Goal: Information Seeking & Learning: Learn about a topic

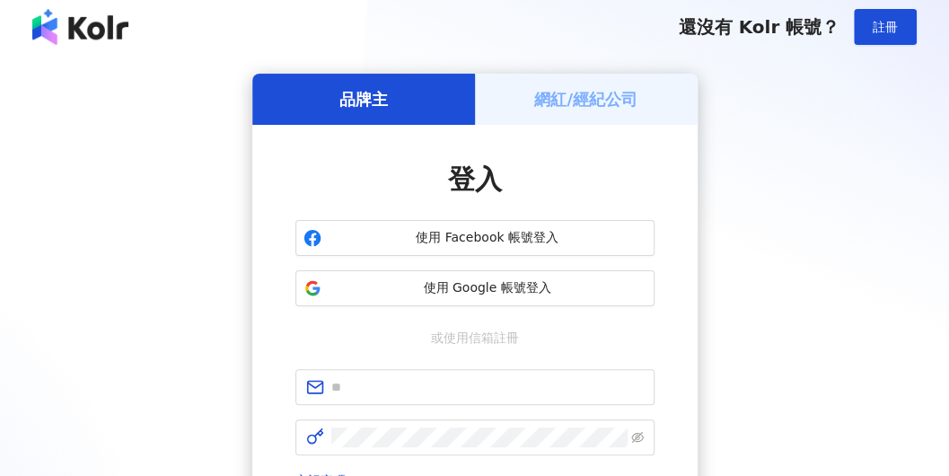
scroll to position [154, 0]
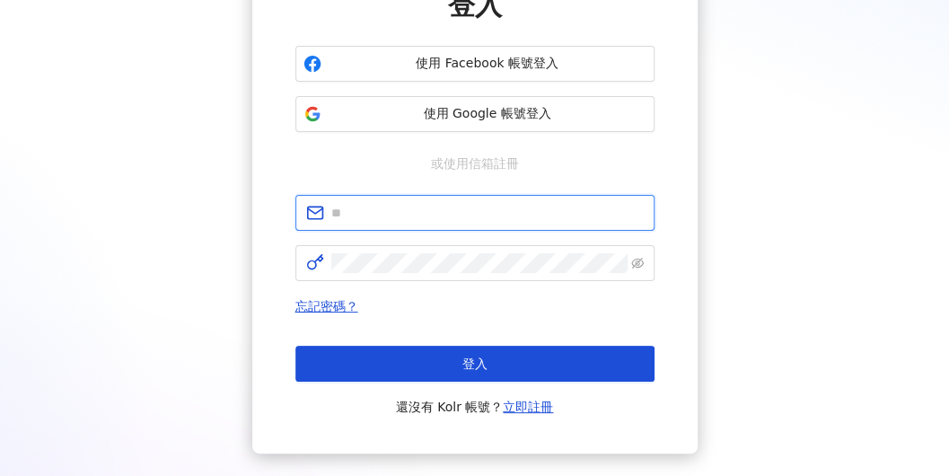
type input "**********"
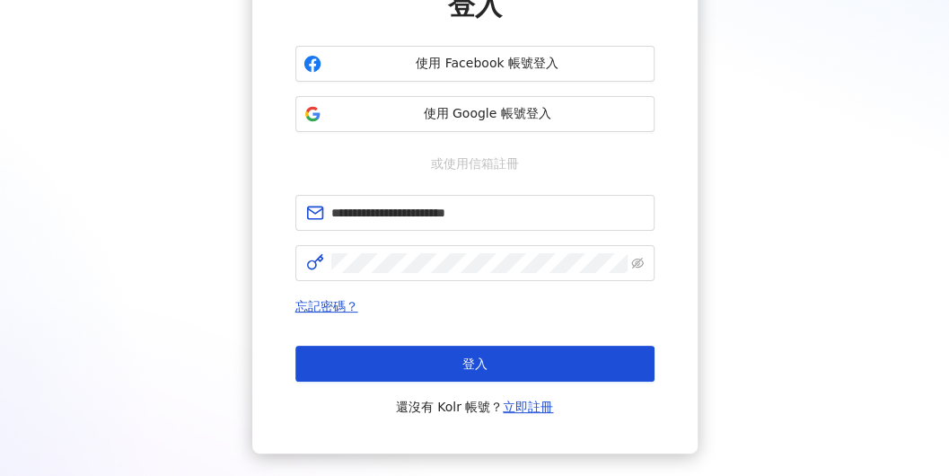
click at [458, 383] on div "登入 還沒有 Kolr 帳號？ 立即註冊" at bounding box center [474, 382] width 359 height 72
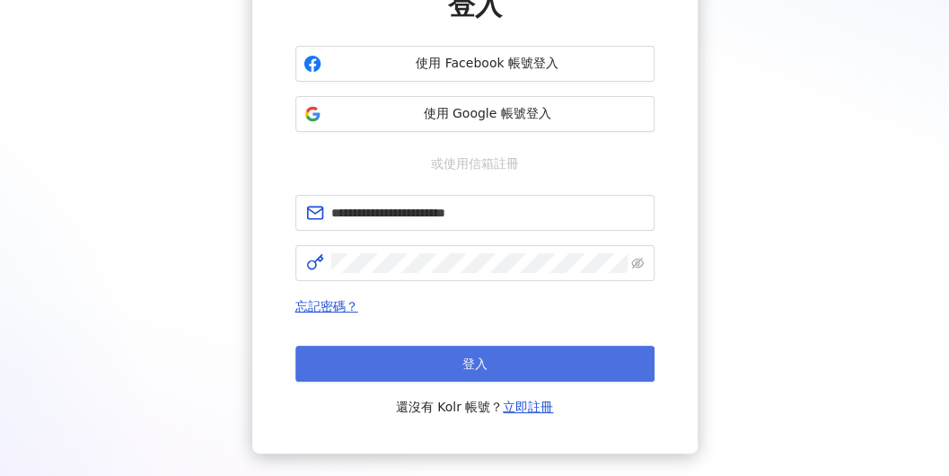
click at [461, 378] on button "登入" at bounding box center [474, 364] width 359 height 36
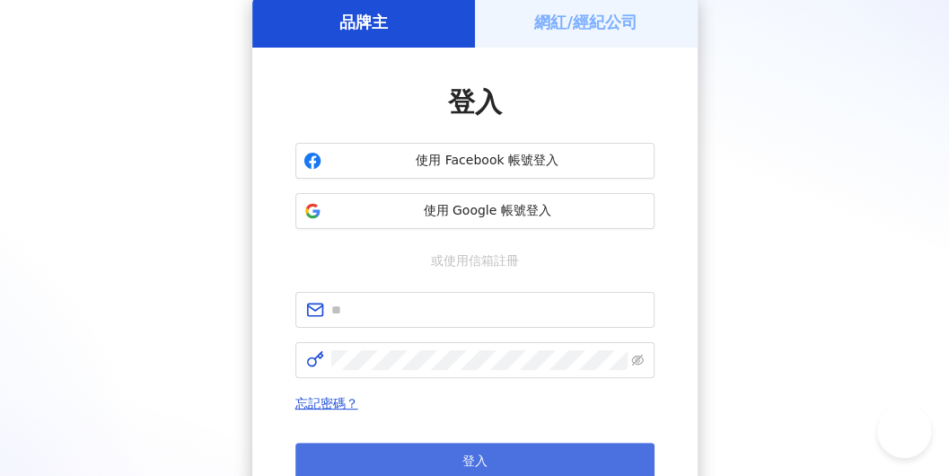
scroll to position [180, 0]
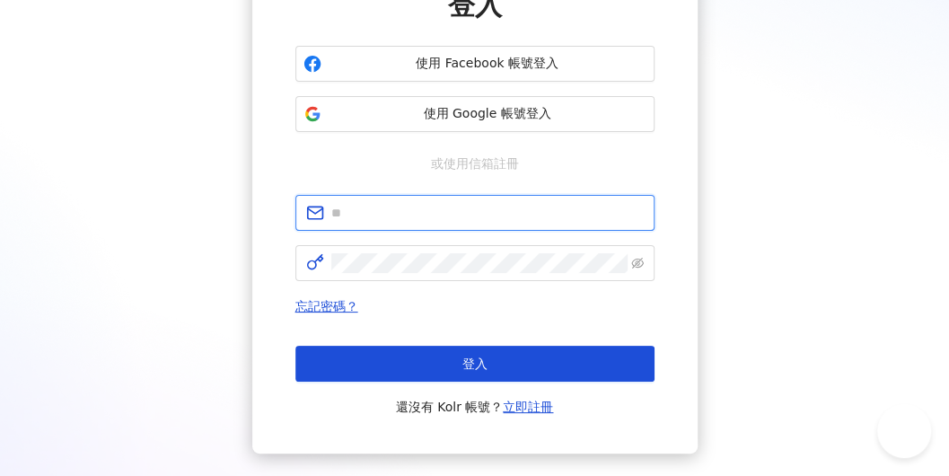
type input "**********"
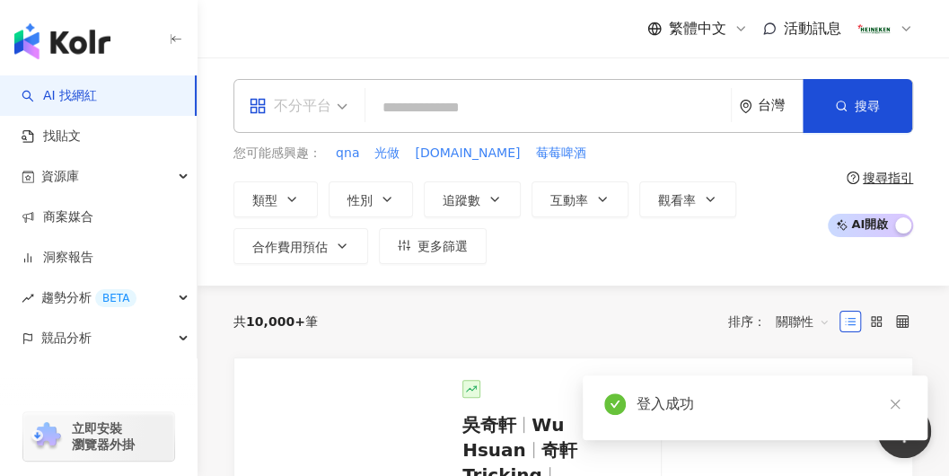
click at [345, 112] on span "不分平台" at bounding box center [298, 106] width 99 height 29
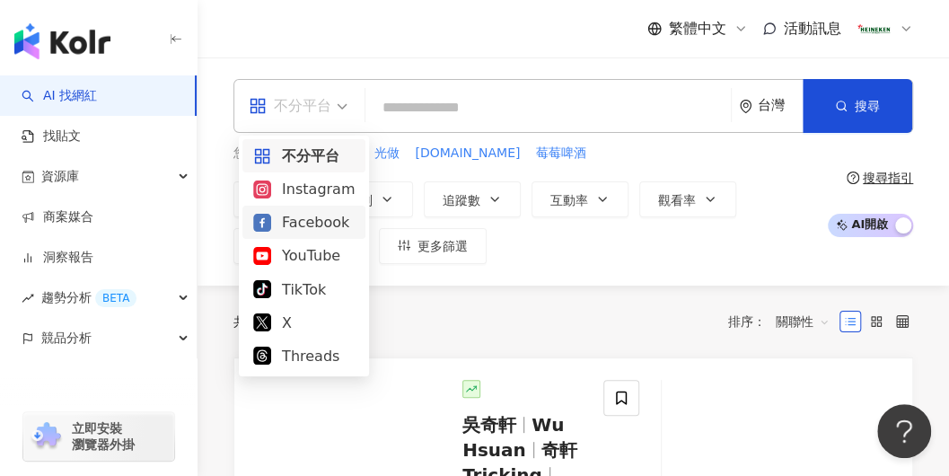
click at [339, 188] on div "Instagram" at bounding box center [303, 189] width 101 height 22
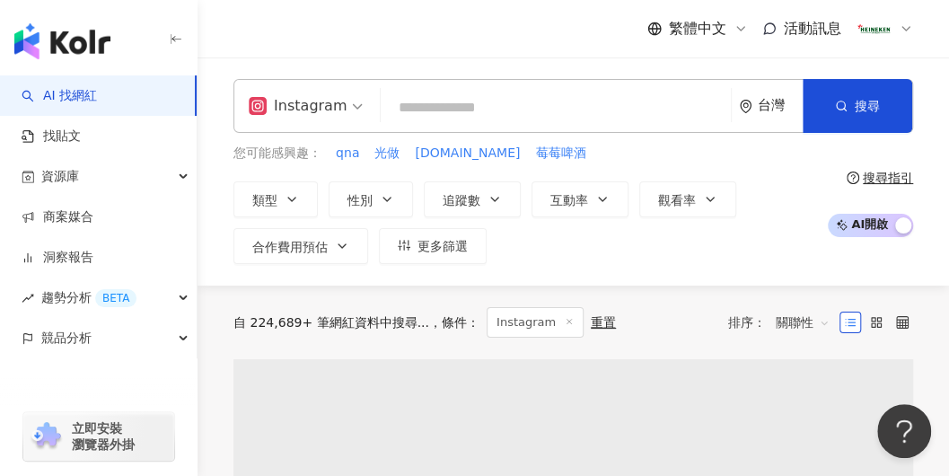
click at [441, 112] on input "search" at bounding box center [556, 108] width 336 height 34
type input "*"
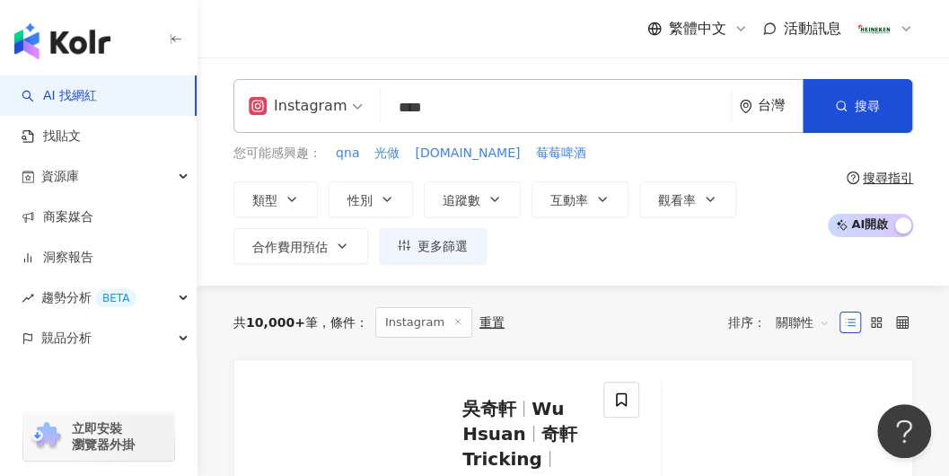
type input "****"
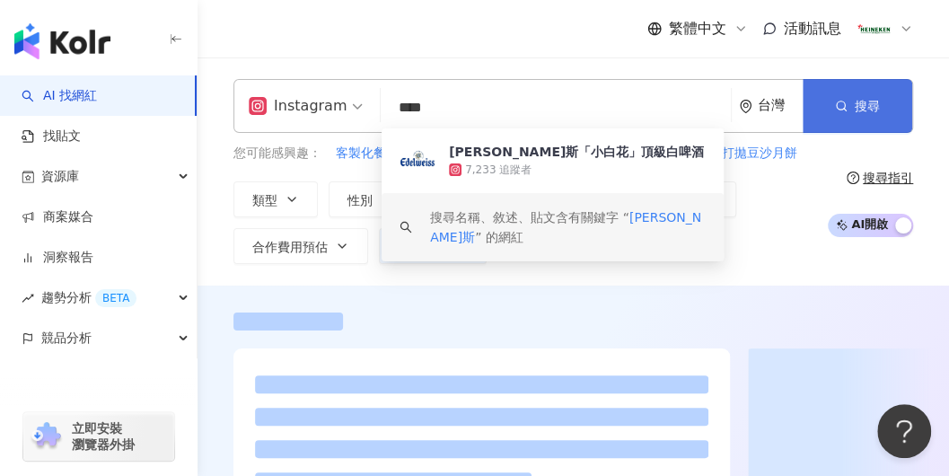
click at [839, 106] on icon "button" at bounding box center [841, 106] width 13 height 13
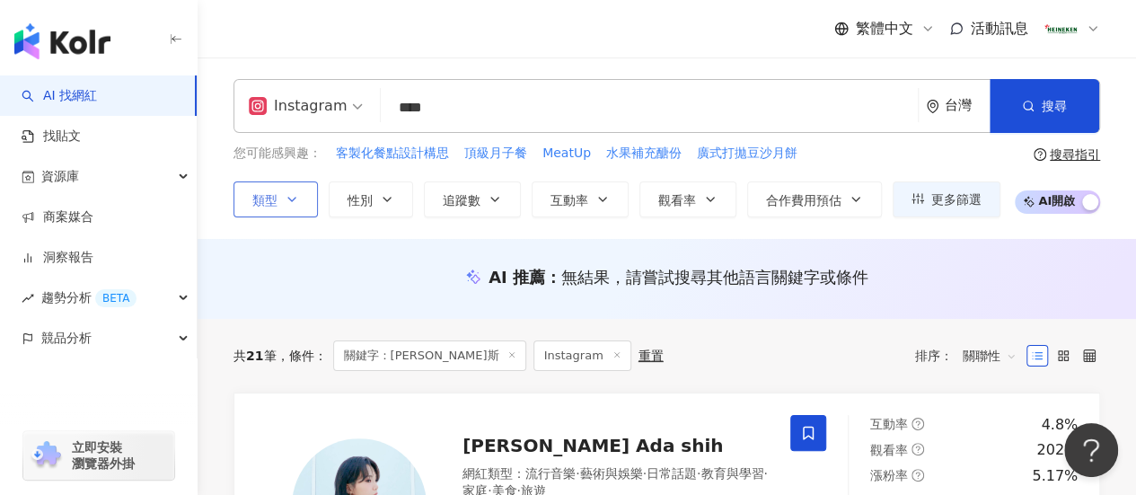
click at [285, 190] on button "類型" at bounding box center [276, 199] width 84 height 36
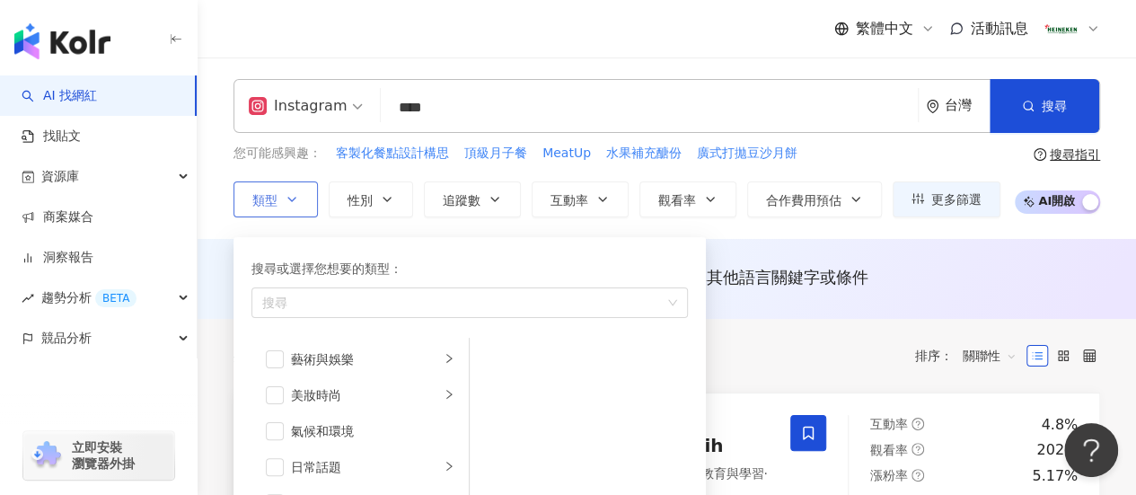
click at [289, 198] on icon "button" at bounding box center [291, 200] width 7 height 4
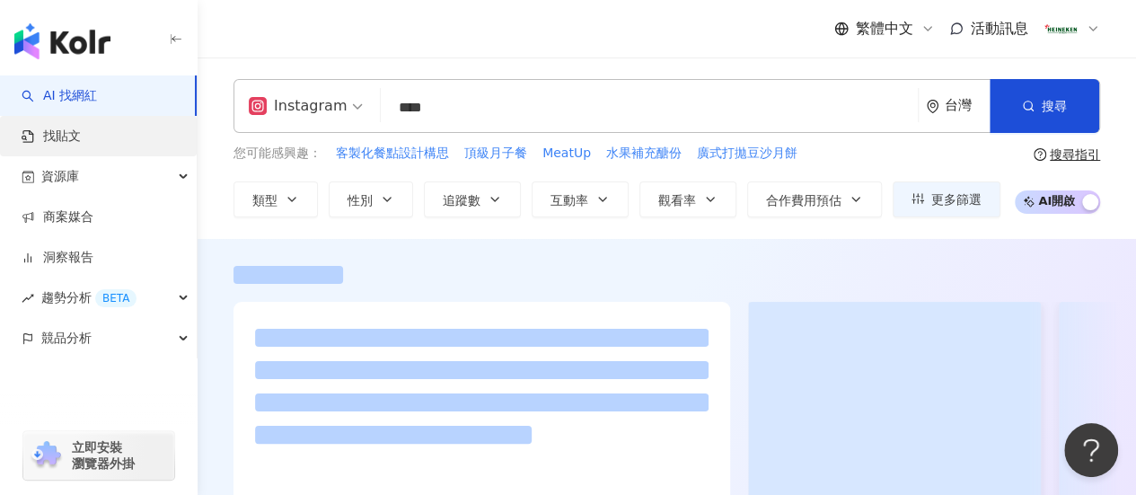
click at [81, 139] on link "找貼文" at bounding box center [51, 137] width 59 height 18
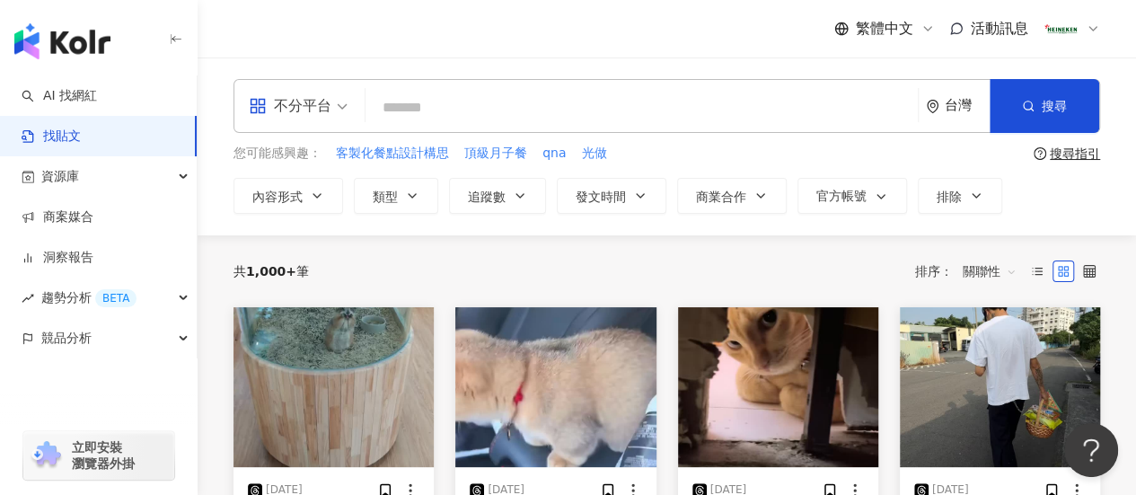
click at [286, 115] on div "不分平台" at bounding box center [290, 106] width 83 height 29
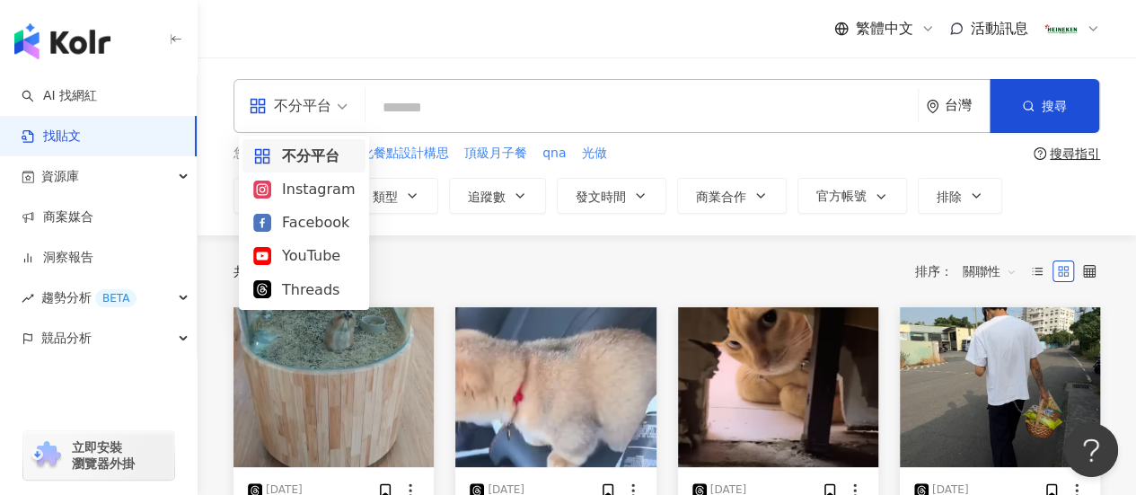
click at [286, 115] on div "不分平台" at bounding box center [290, 106] width 83 height 29
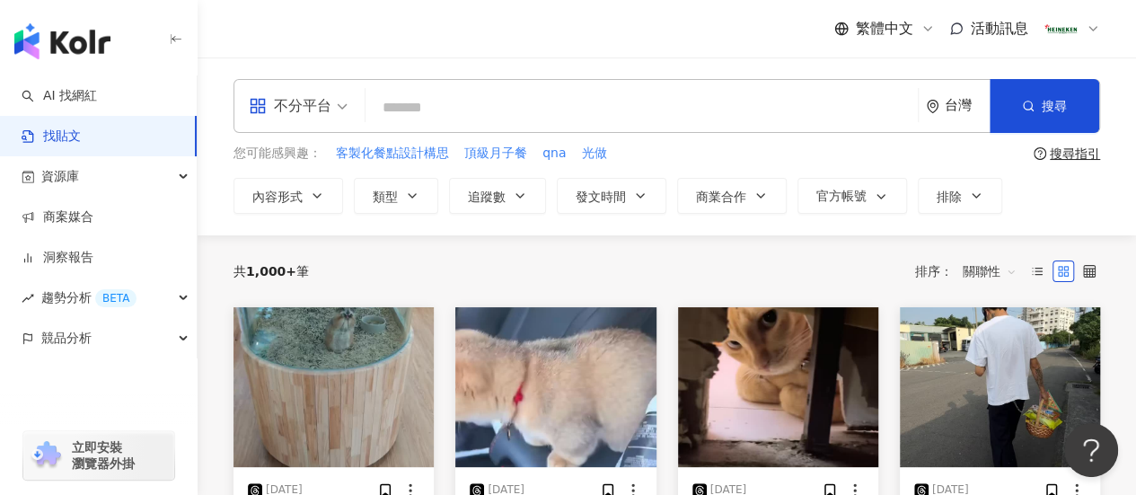
click at [477, 106] on input "search" at bounding box center [642, 107] width 538 height 39
type input "*"
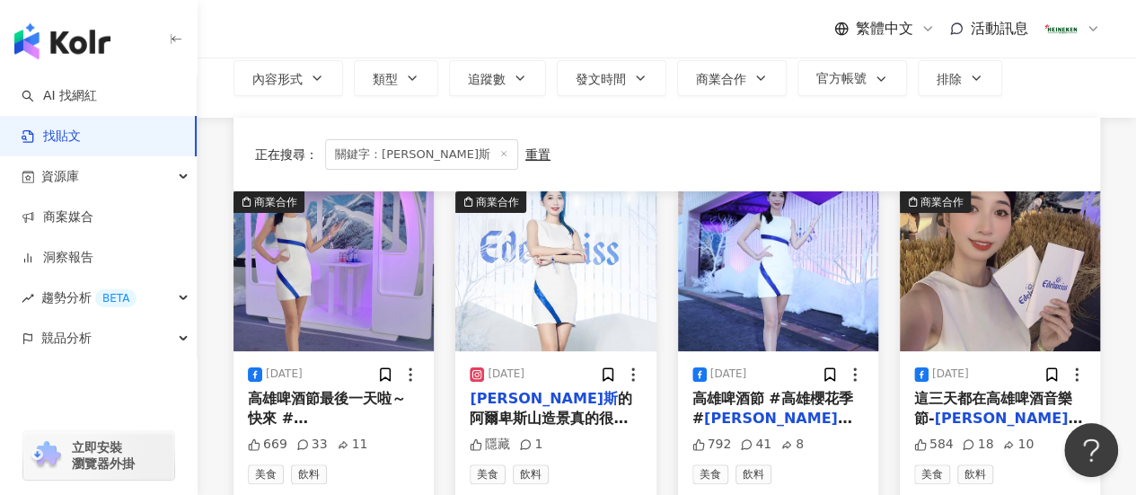
scroll to position [90, 0]
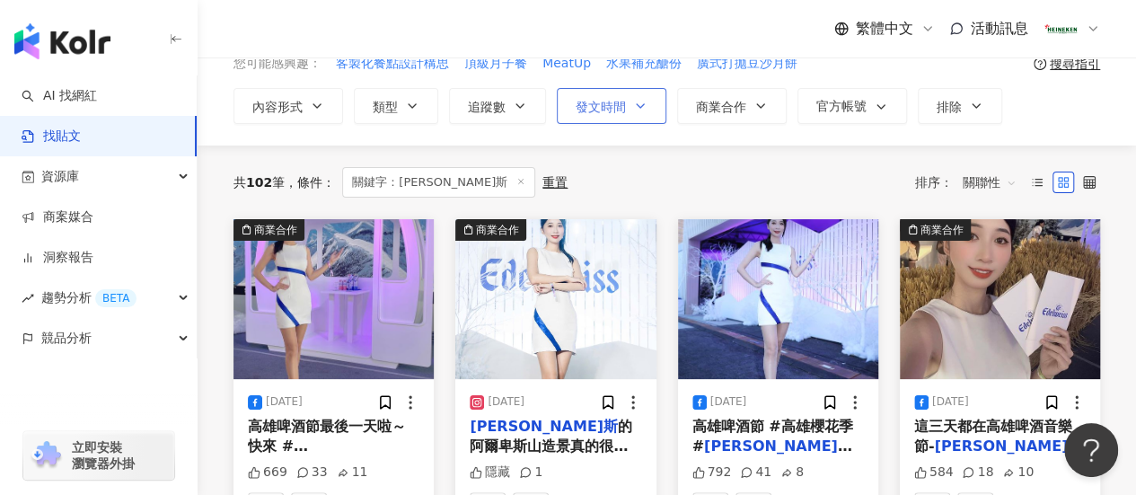
click at [591, 100] on span "發文時間" at bounding box center [601, 107] width 50 height 14
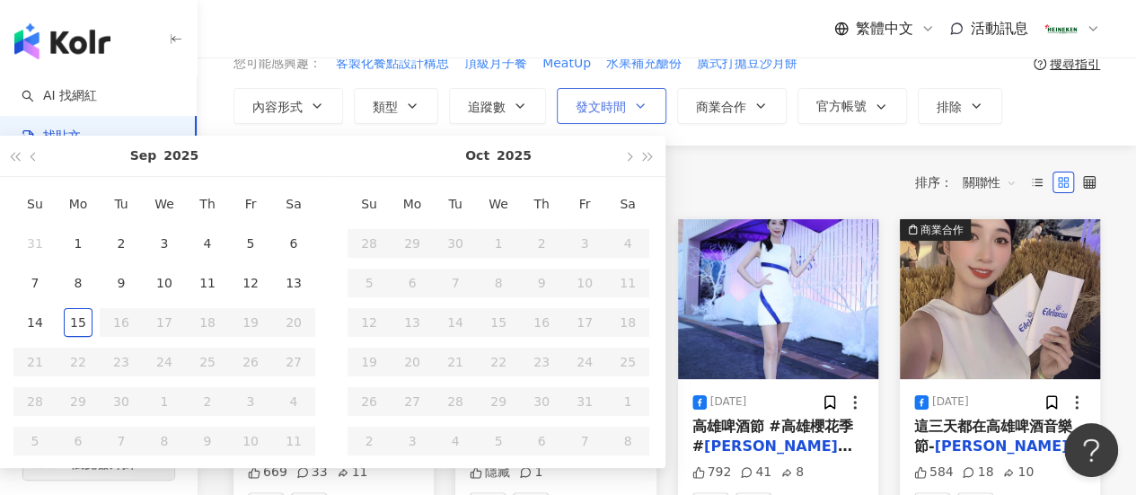
click at [591, 100] on span "發文時間" at bounding box center [601, 107] width 50 height 14
click at [815, 159] on div "共 102 筆 條件 ： 關鍵字：[PERSON_NAME] 重置 排序： 關聯性" at bounding box center [667, 182] width 867 height 74
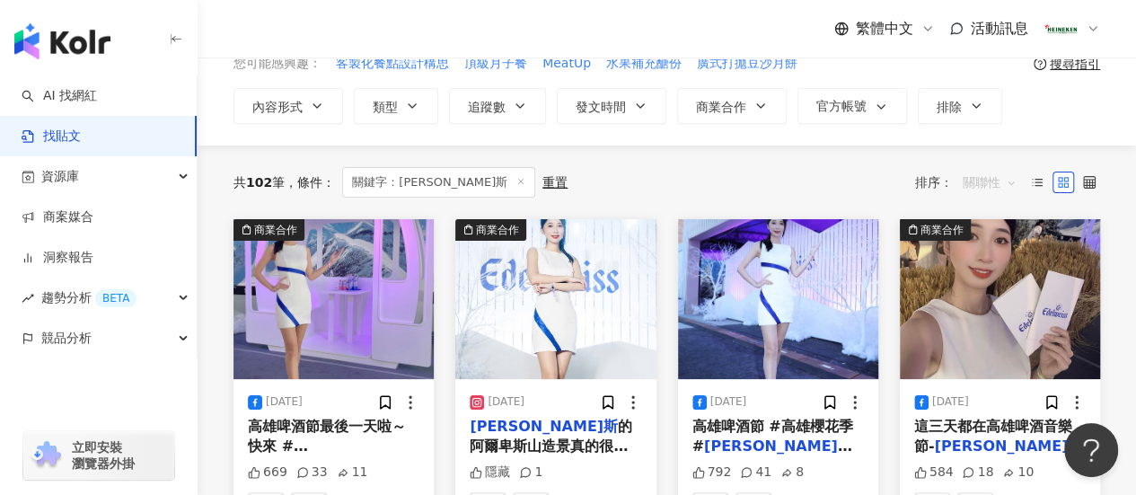
click at [948, 176] on span "關聯性" at bounding box center [990, 182] width 54 height 29
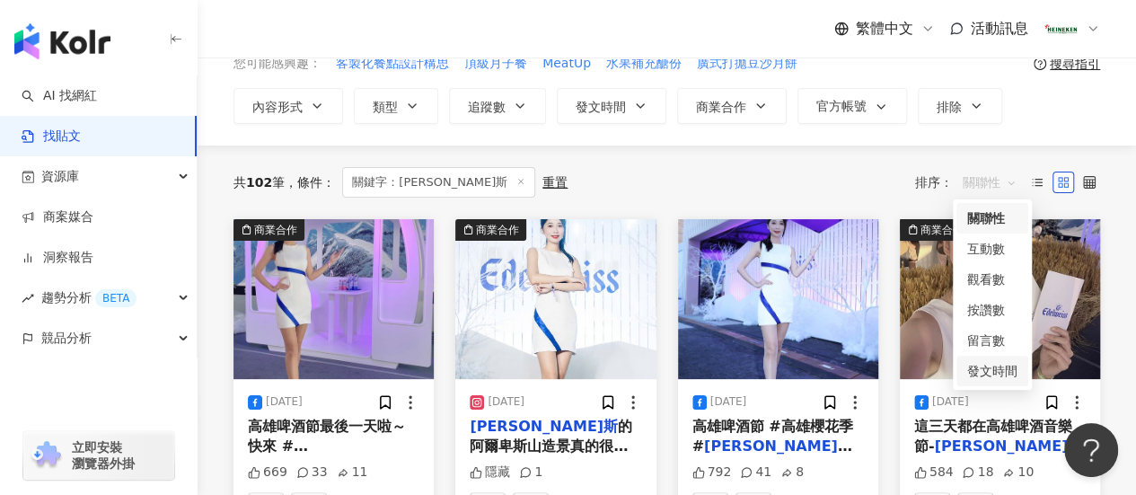
click at [948, 367] on div "發文時間" at bounding box center [992, 371] width 50 height 20
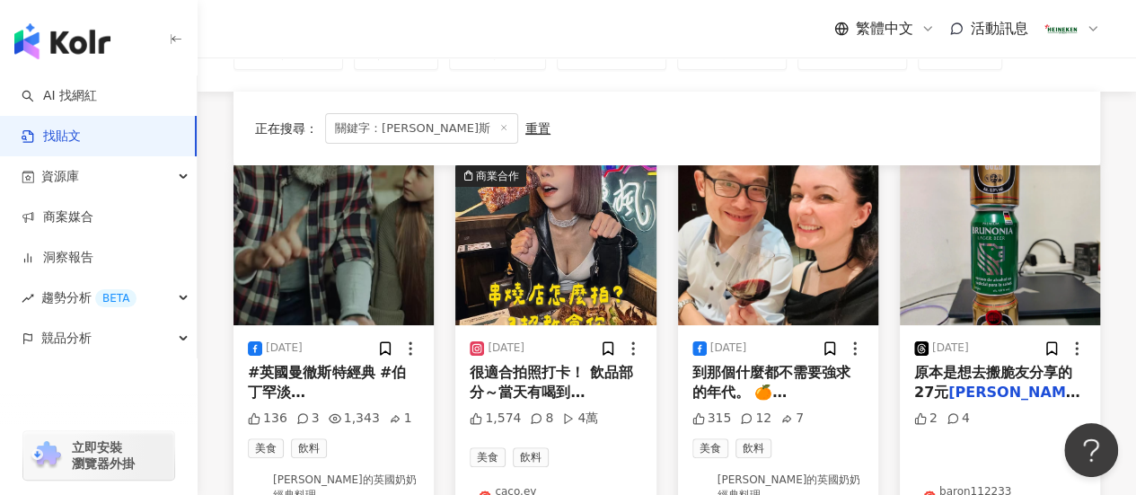
scroll to position [180, 0]
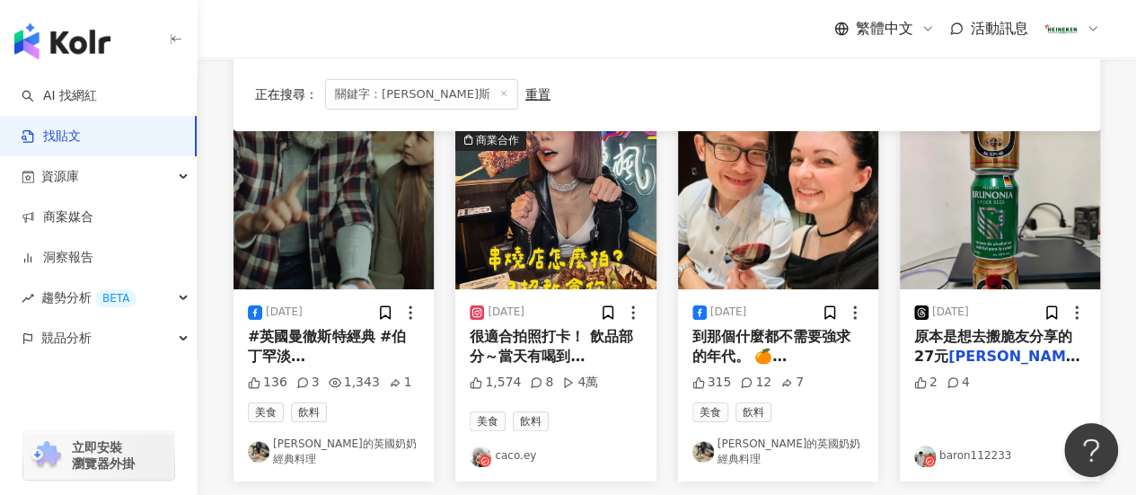
click at [948, 367] on span "白啤酒，結果賣光了，只好隨便看看，看到這個組合3瓶72元就買了，這兩個分別是丹麥和德國的啤酒，其他地方好像沒什麼看過，果然美聯社就是買酒的地方啊🤣" at bounding box center [993, 435] width 159 height 137
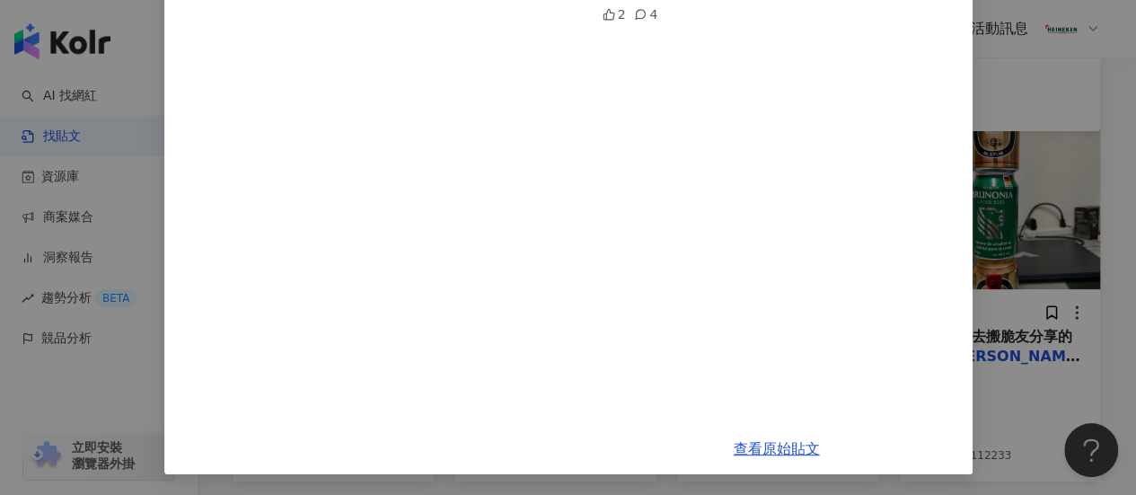
scroll to position [0, 0]
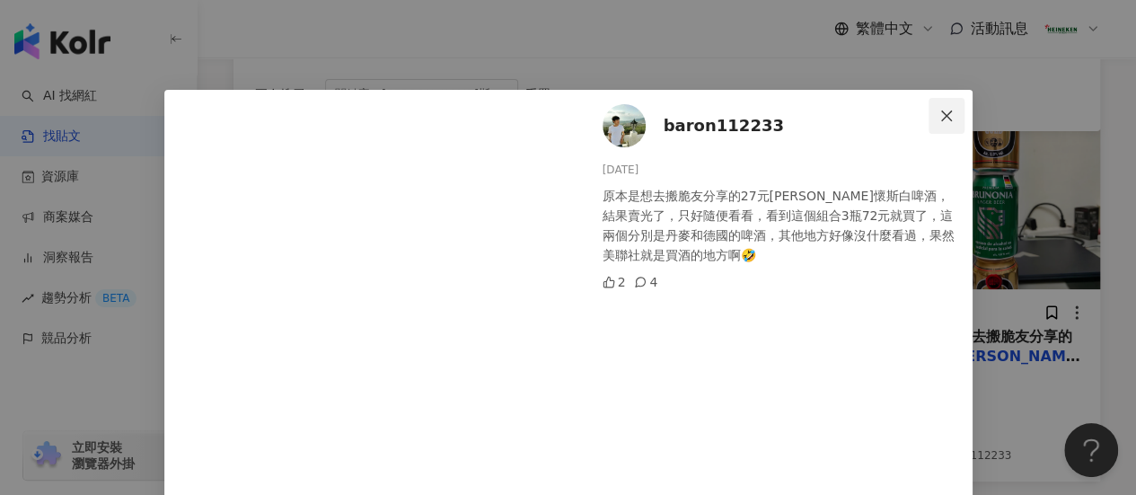
click at [939, 113] on icon "close" at bounding box center [946, 116] width 14 height 14
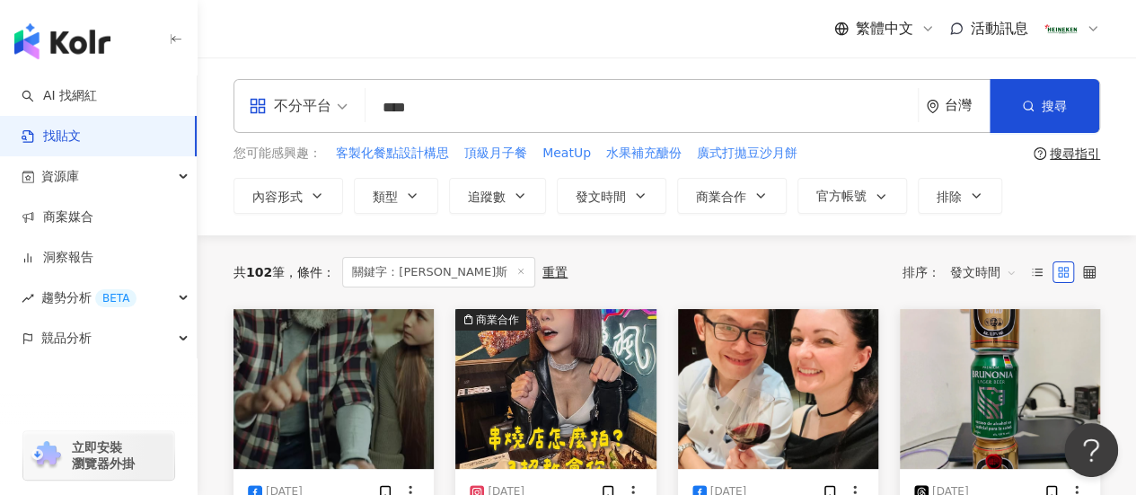
click at [318, 107] on div "不分平台" at bounding box center [290, 106] width 83 height 29
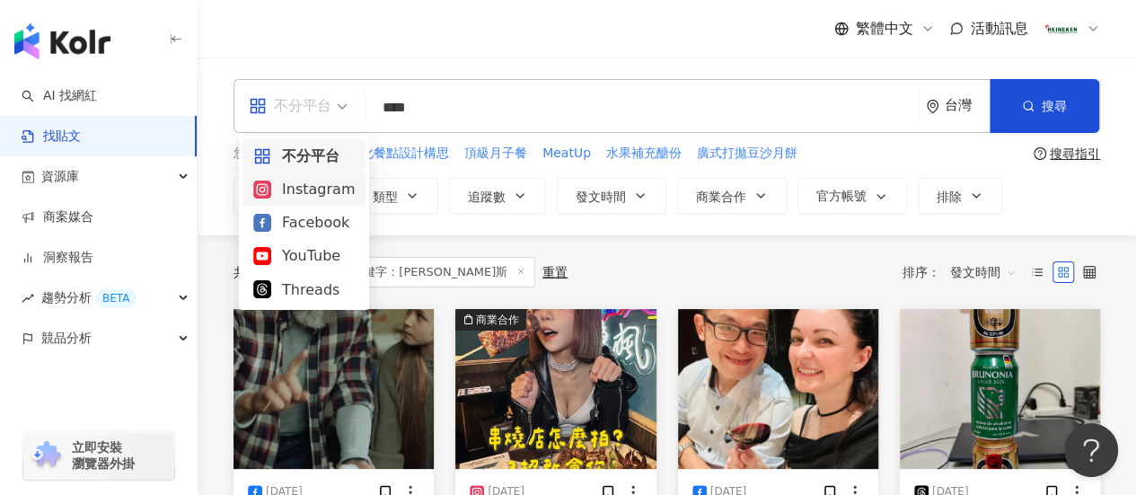
click at [333, 184] on div "Instagram" at bounding box center [303, 189] width 101 height 22
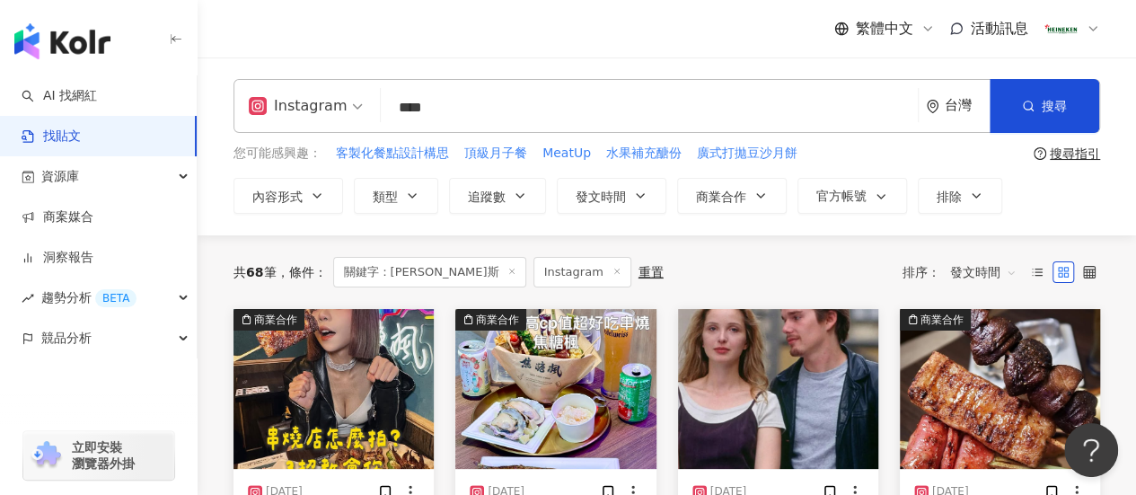
click at [496, 123] on input "****" at bounding box center [649, 107] width 523 height 39
type input "*"
type input "*******"
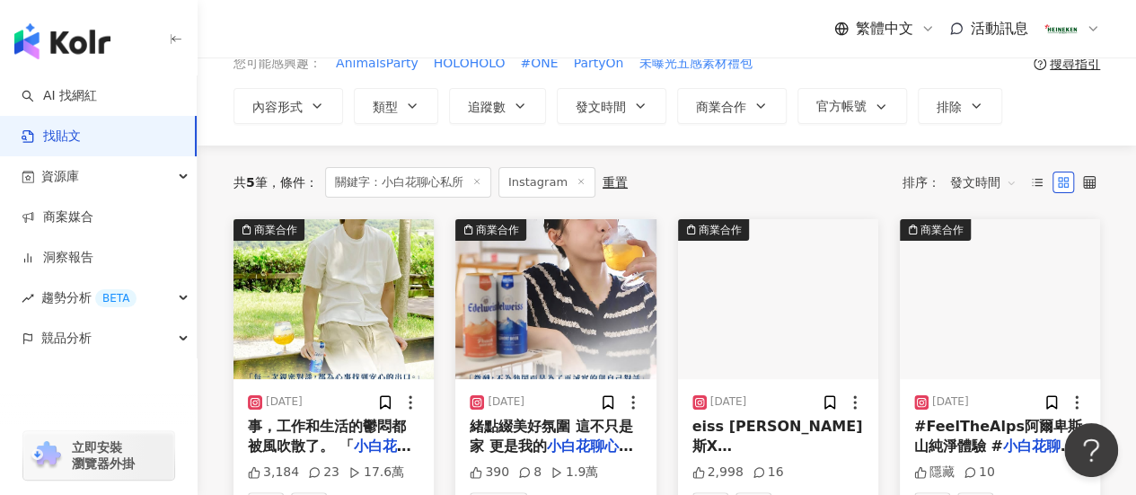
scroll to position [180, 0]
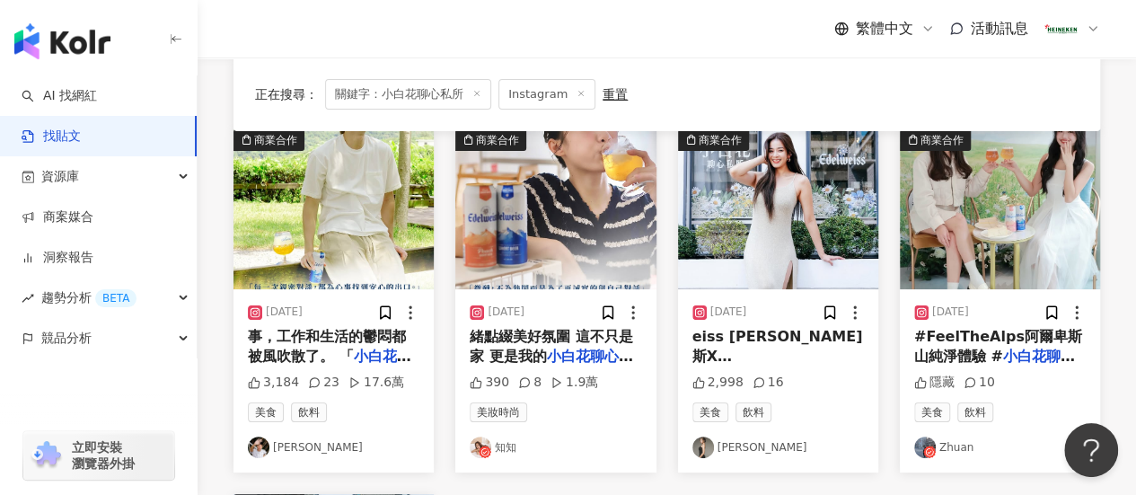
click at [331, 307] on div "[DATE]" at bounding box center [334, 313] width 172 height 18
click at [331, 331] on span "事，工作和生活的鬱悶都被風吹散了。 「" at bounding box center [327, 346] width 158 height 37
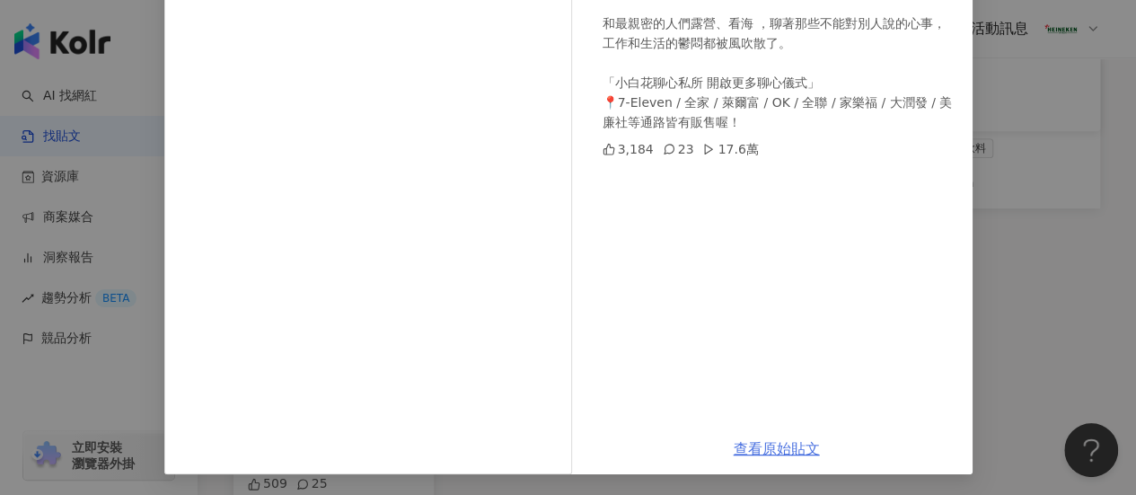
scroll to position [449, 0]
click at [745, 445] on link "查看原始貼文" at bounding box center [777, 448] width 86 height 17
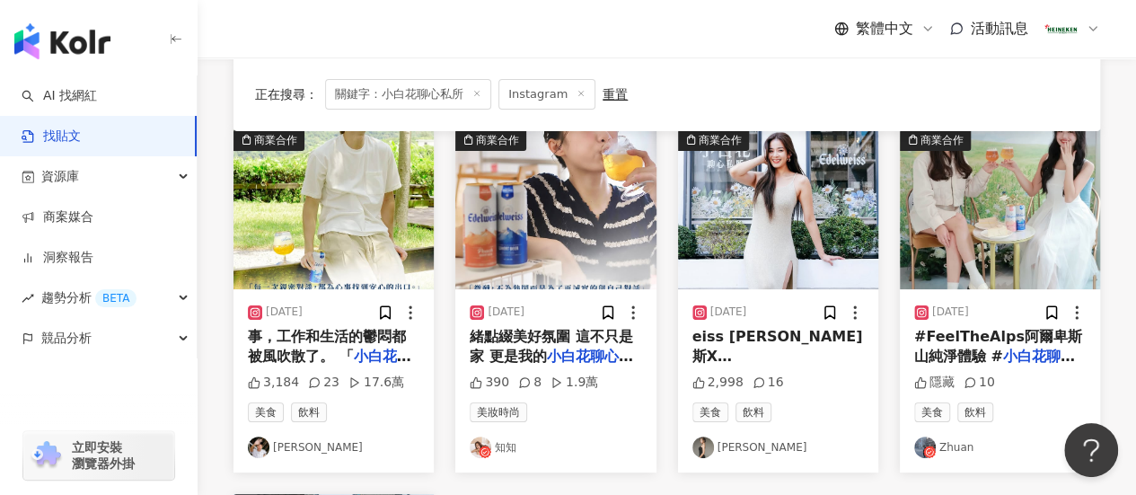
click at [480, 90] on icon at bounding box center [476, 93] width 9 height 9
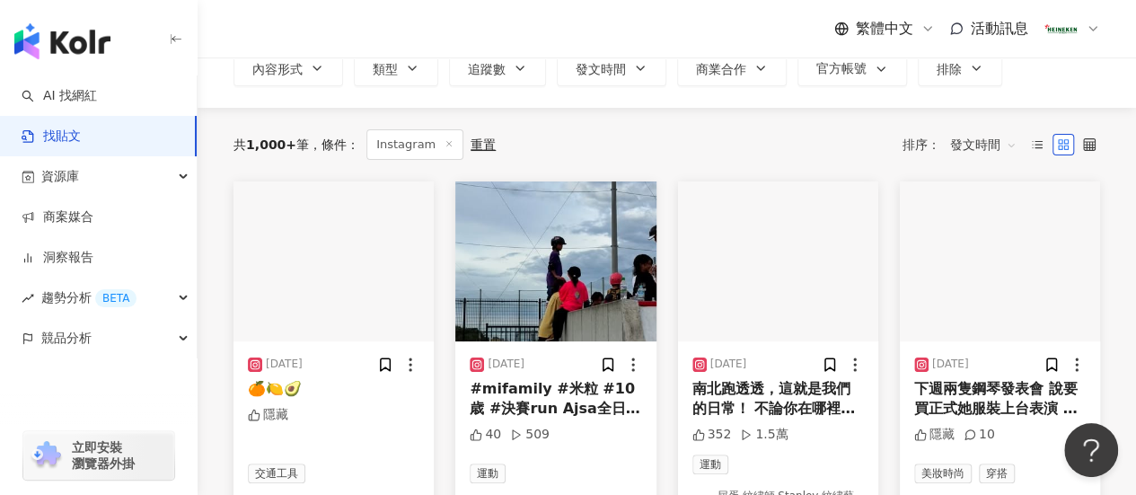
scroll to position [269, 0]
